Goal: Task Accomplishment & Management: Manage account settings

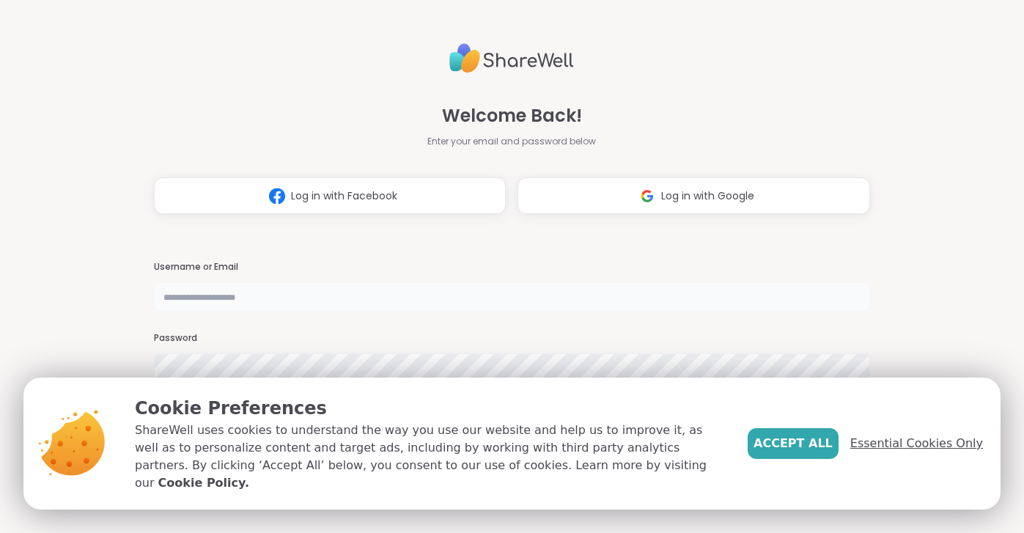
type input "**********"
click at [900, 452] on span "Essential Cookies Only" at bounding box center [916, 444] width 133 height 18
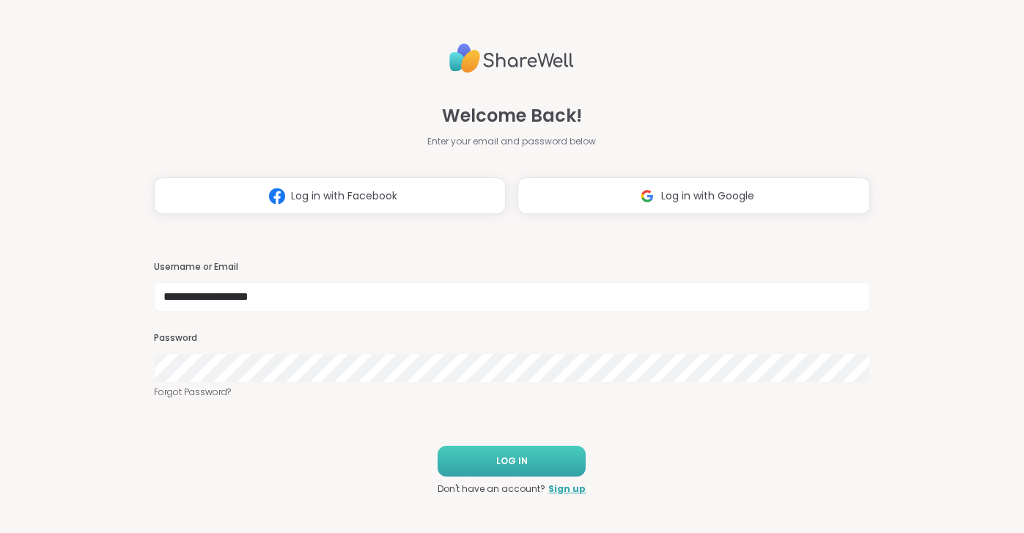
click at [556, 464] on button "LOG IN" at bounding box center [512, 461] width 148 height 31
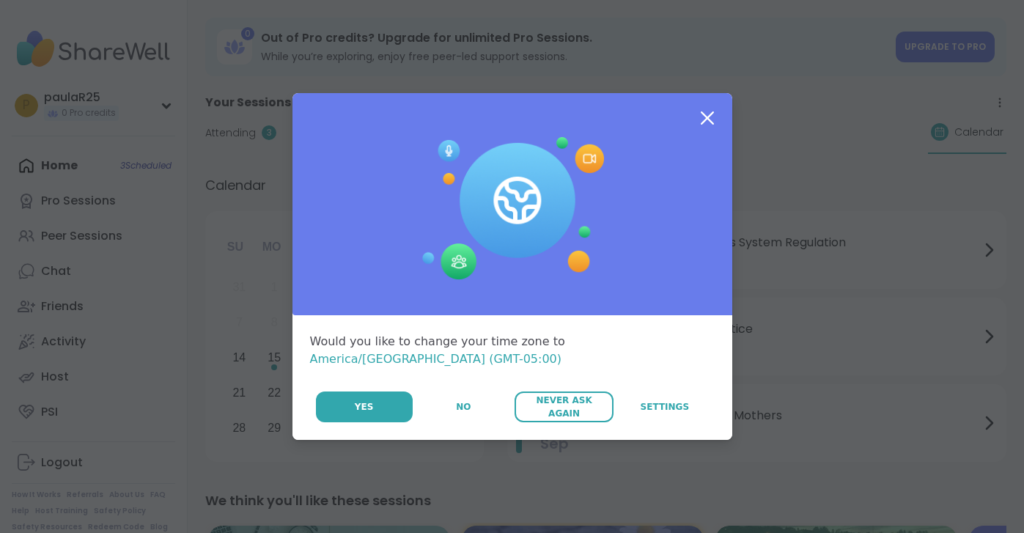
click at [560, 401] on span "Never Ask Again" at bounding box center [564, 407] width 84 height 26
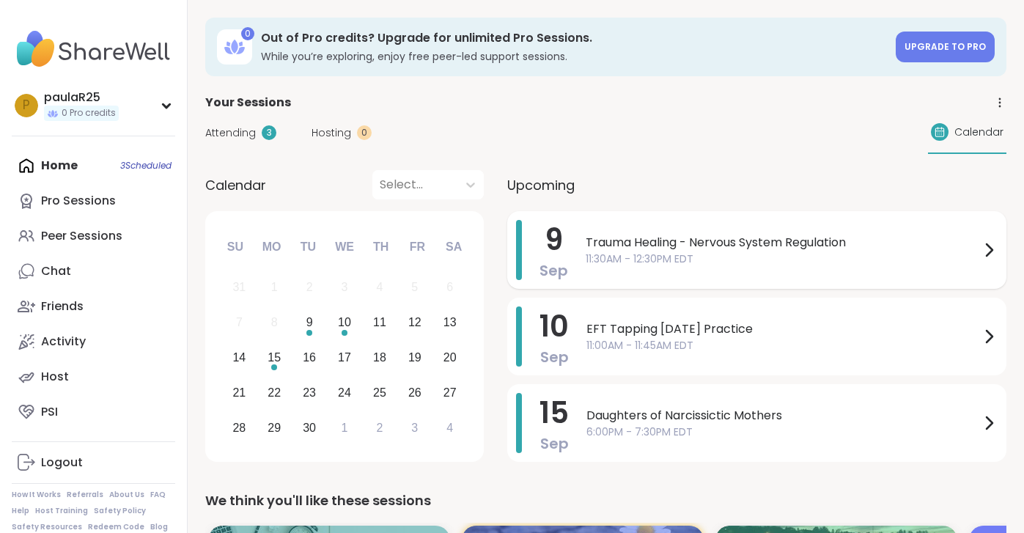
click at [639, 274] on div "Trauma Healing - Nervous System Regulation 11:30AM - 12:30PM EDT" at bounding box center [792, 250] width 412 height 60
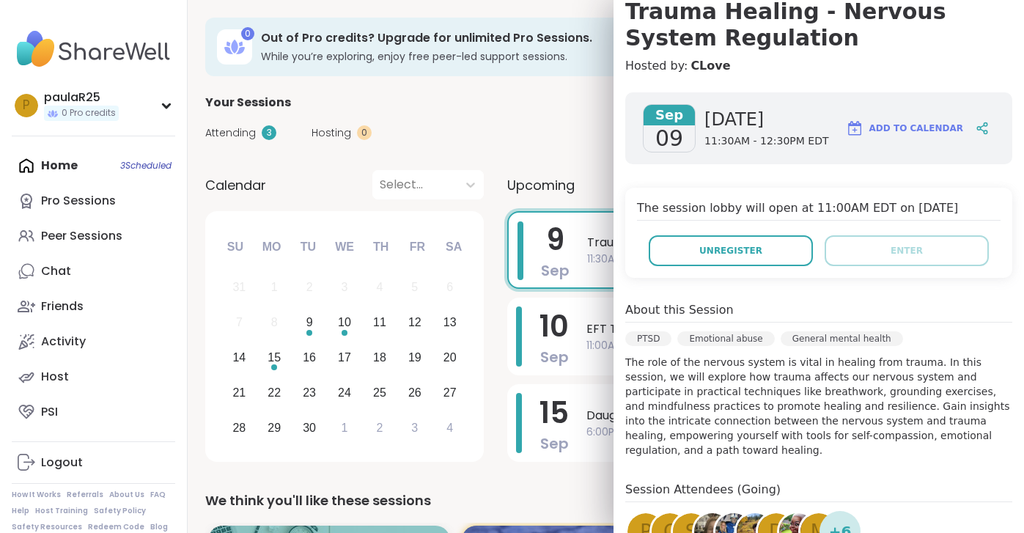
scroll to position [163, 0]
